Goal: Navigation & Orientation: Go to known website

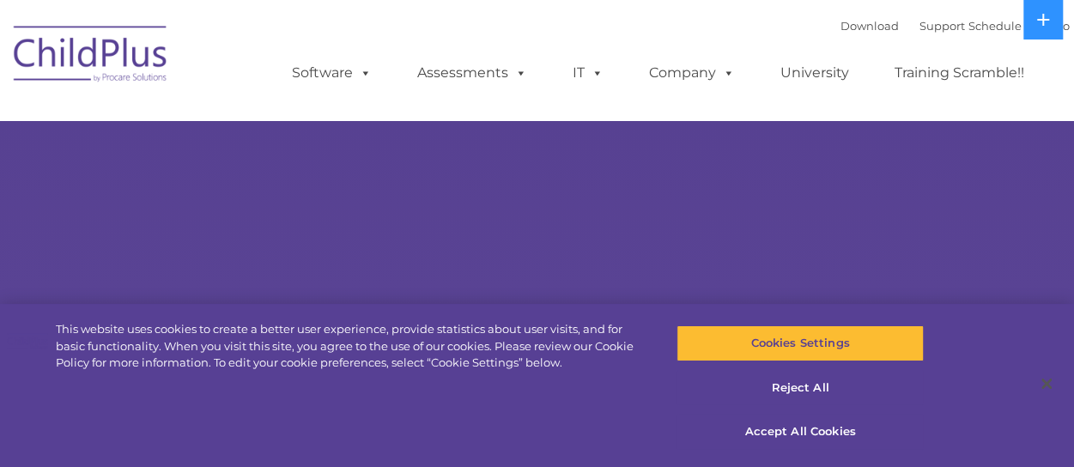
select select "MEDIUM"
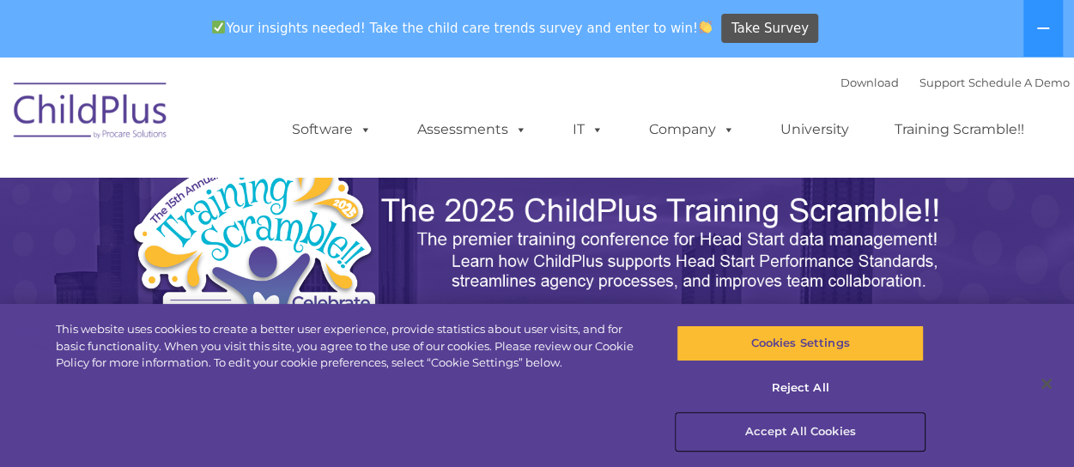
click at [834, 431] on button "Accept All Cookies" at bounding box center [799, 432] width 247 height 36
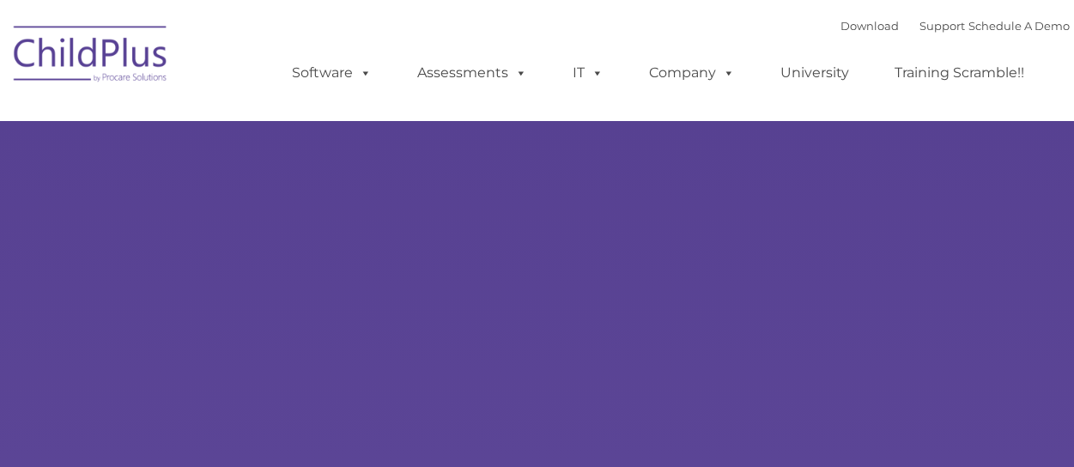
select select "MEDIUM"
